Goal: Task Accomplishment & Management: Use online tool/utility

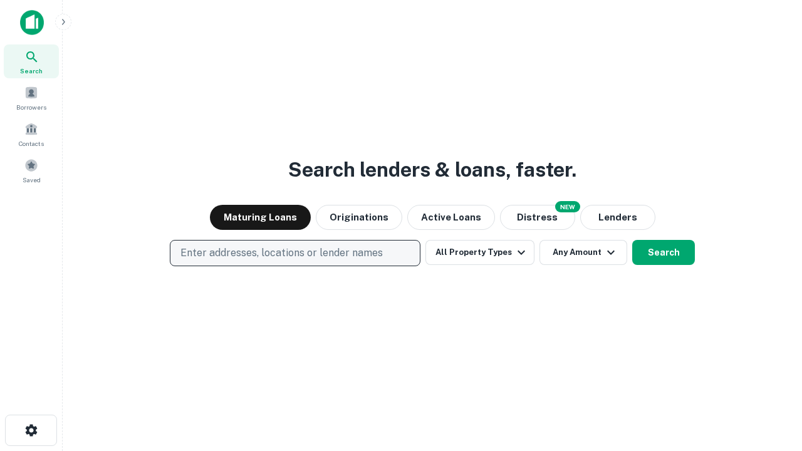
click at [294, 253] on p "Enter addresses, locations or lender names" at bounding box center [281, 253] width 202 height 15
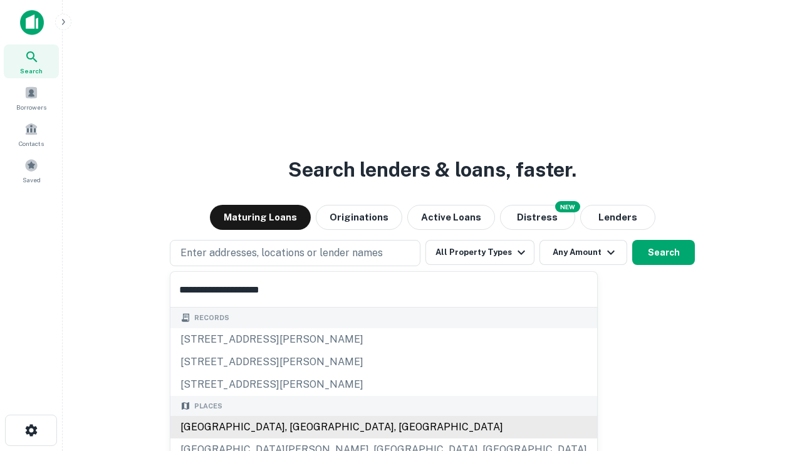
click at [299, 427] on div "[GEOGRAPHIC_DATA], [GEOGRAPHIC_DATA], [GEOGRAPHIC_DATA]" at bounding box center [383, 427] width 427 height 23
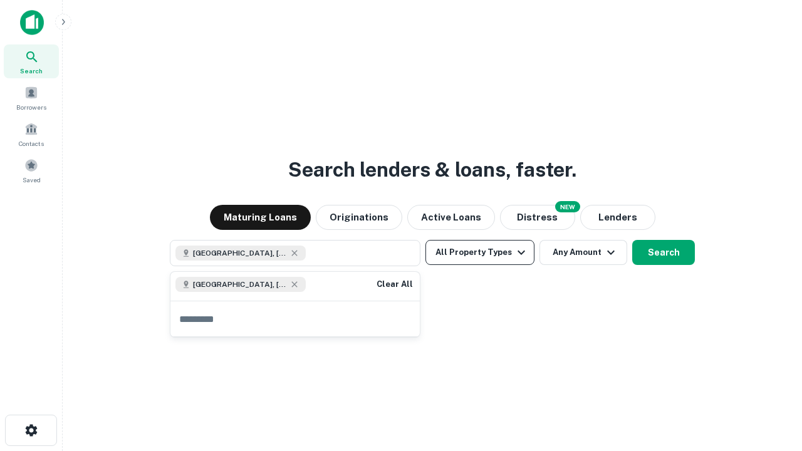
click at [480, 252] on button "All Property Types" at bounding box center [479, 252] width 109 height 25
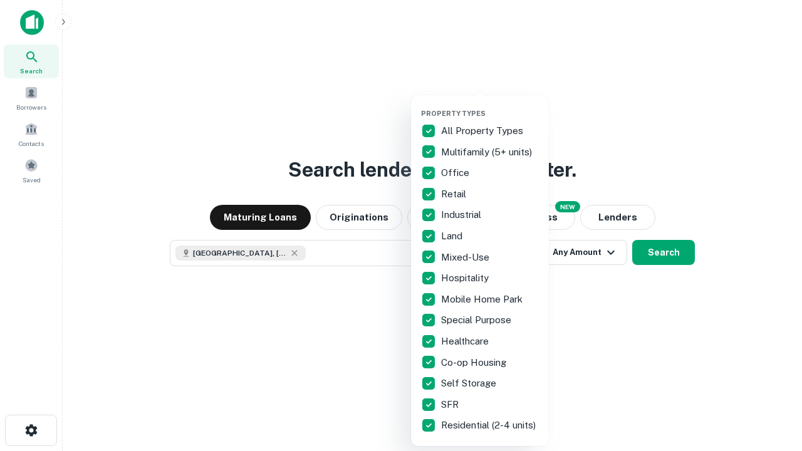
click at [490, 105] on button "button" at bounding box center [490, 105] width 138 height 1
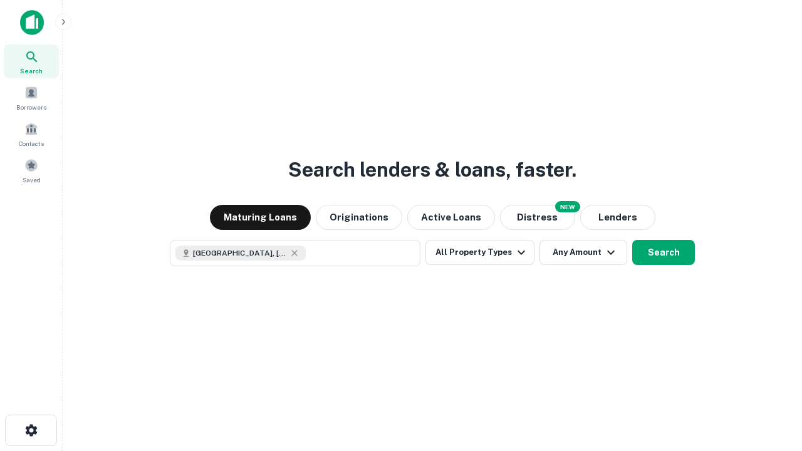
scroll to position [20, 0]
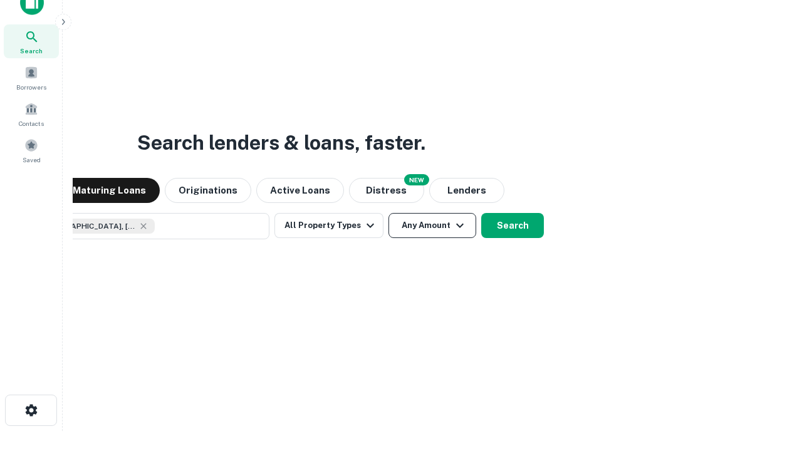
click at [388, 213] on button "Any Amount" at bounding box center [432, 225] width 88 height 25
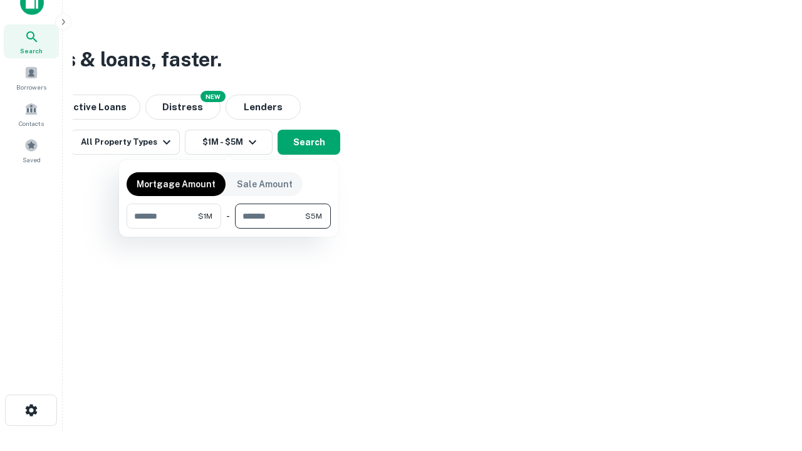
type input "*******"
click at [229, 229] on button "button" at bounding box center [229, 229] width 204 height 1
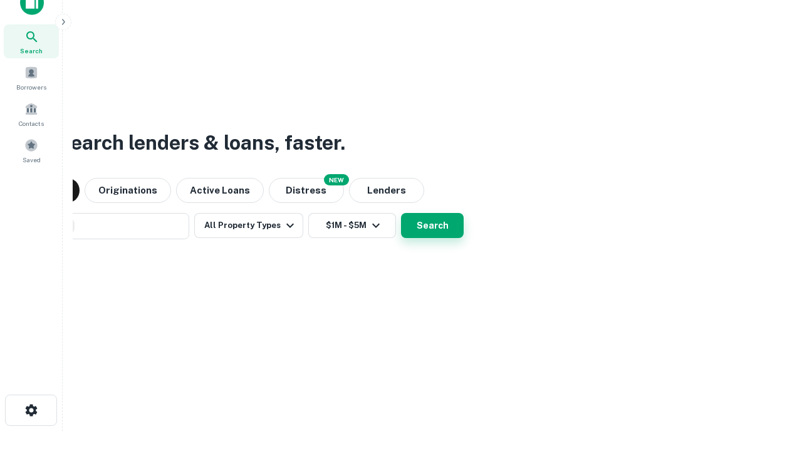
click at [401, 213] on button "Search" at bounding box center [432, 225] width 63 height 25
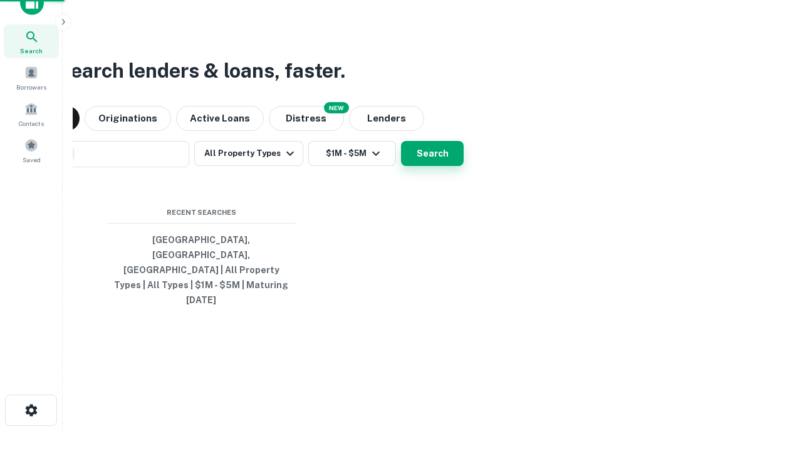
scroll to position [33, 355]
